Goal: Task Accomplishment & Management: Manage account settings

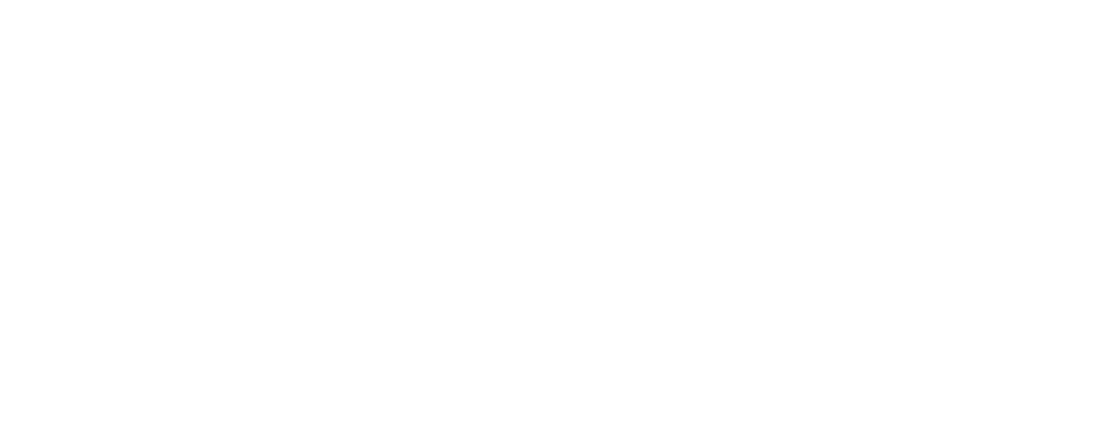
click at [317, 3] on html at bounding box center [547, 1] width 1095 height 3
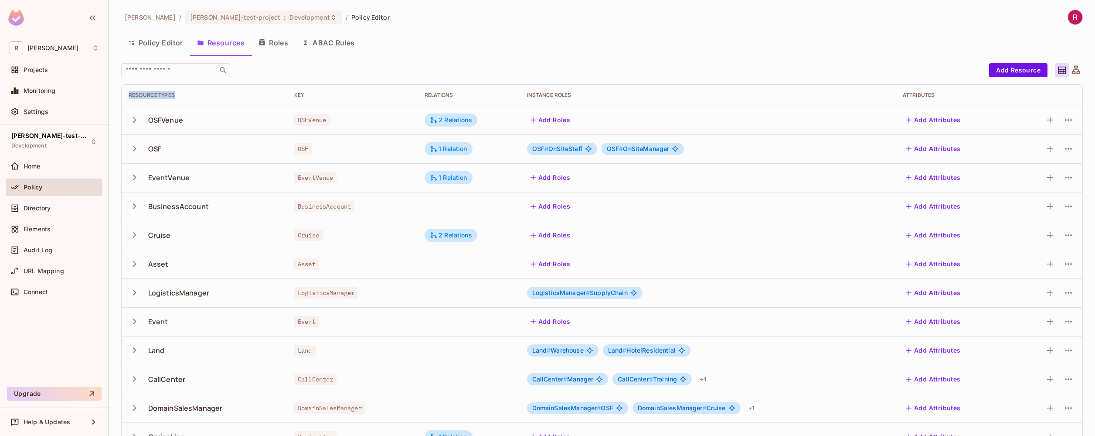
drag, startPoint x: 129, startPoint y: 97, endPoint x: 198, endPoint y: 98, distance: 69.3
click at [198, 98] on div "Resource Types" at bounding box center [205, 95] width 152 height 7
click at [186, 206] on div "BusinessAccount" at bounding box center [178, 206] width 61 height 10
click at [135, 208] on icon "button" at bounding box center [135, 206] width 12 height 12
